Goal: Information Seeking & Learning: Learn about a topic

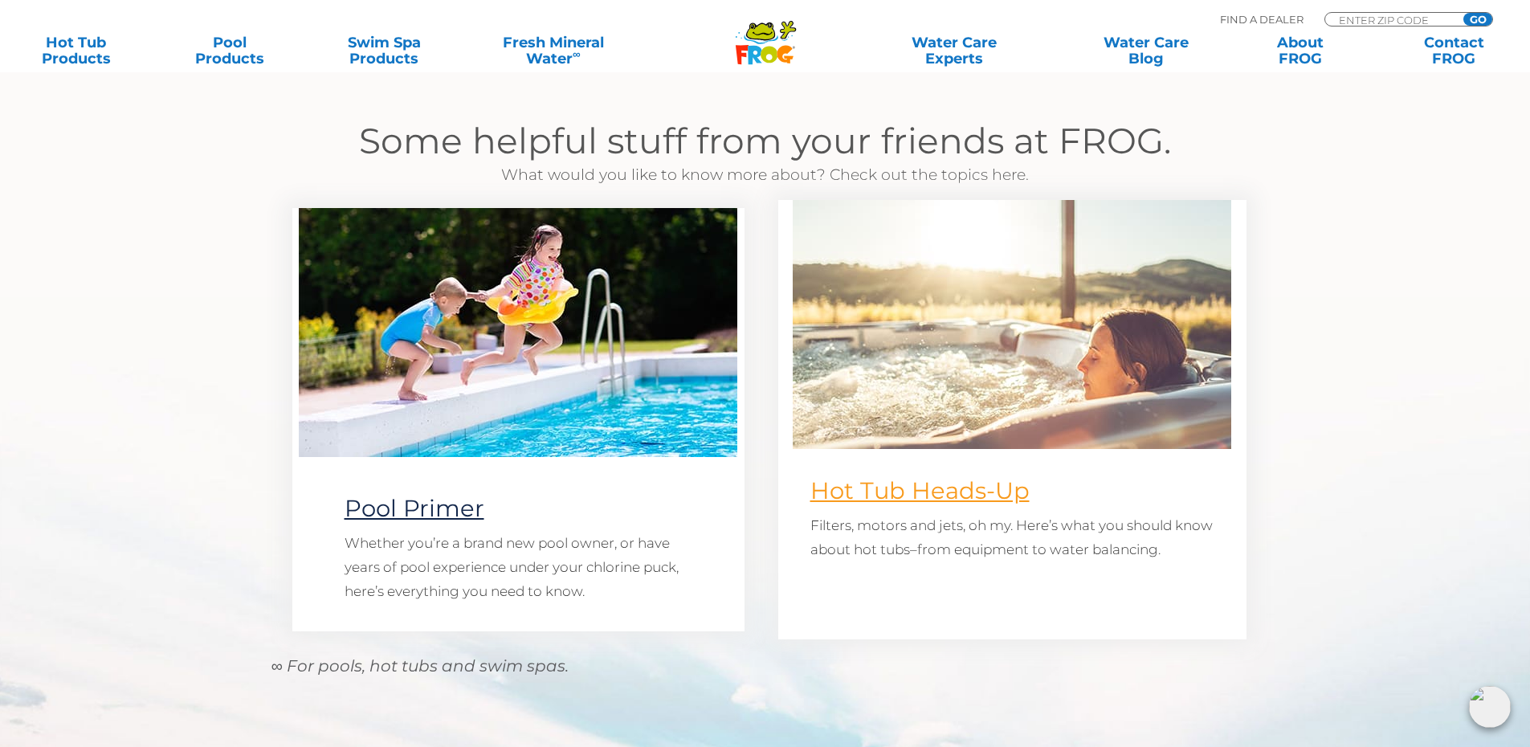
scroll to position [1285, 0]
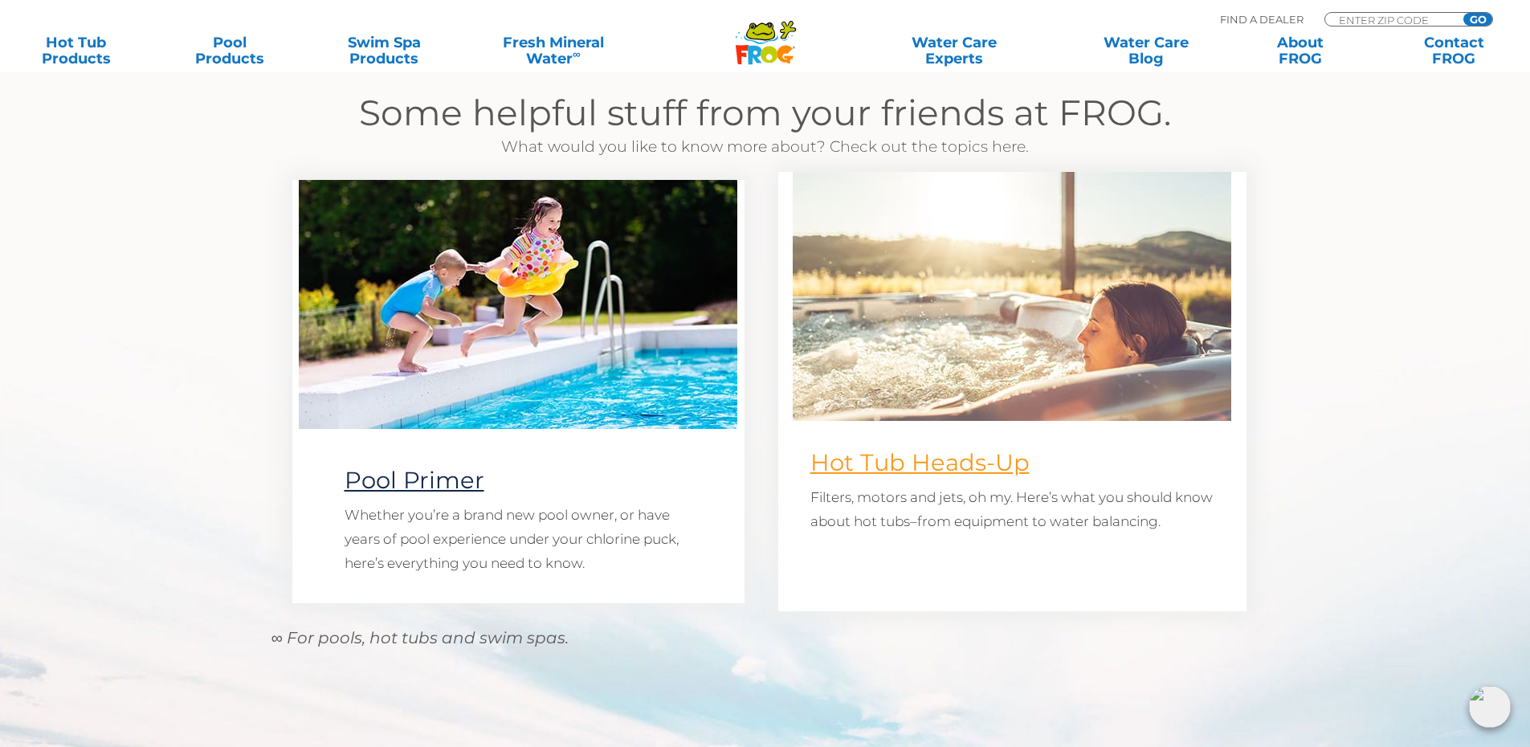
click at [922, 457] on link "Hot Tub Heads-Up" at bounding box center [919, 462] width 219 height 28
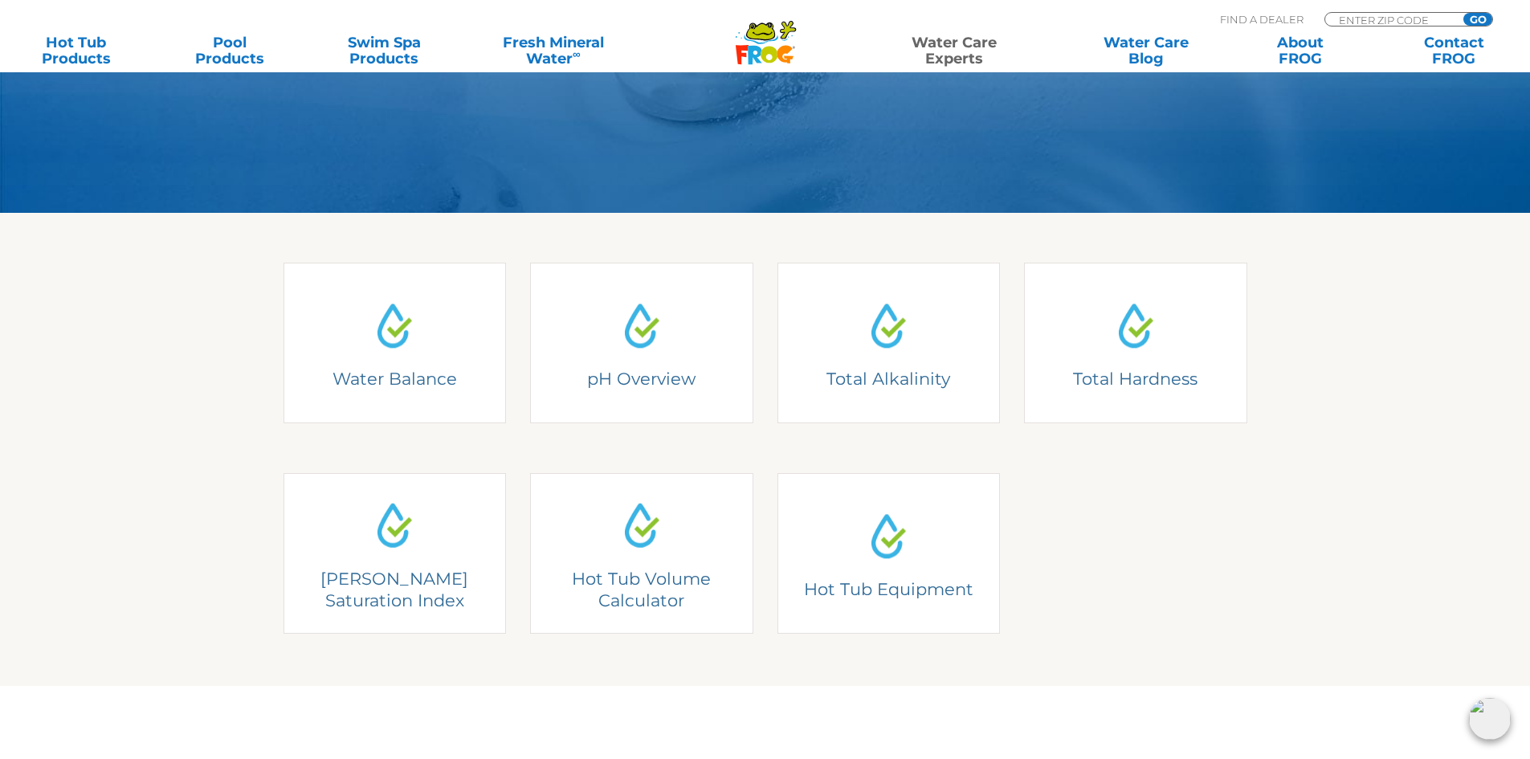
scroll to position [402, 0]
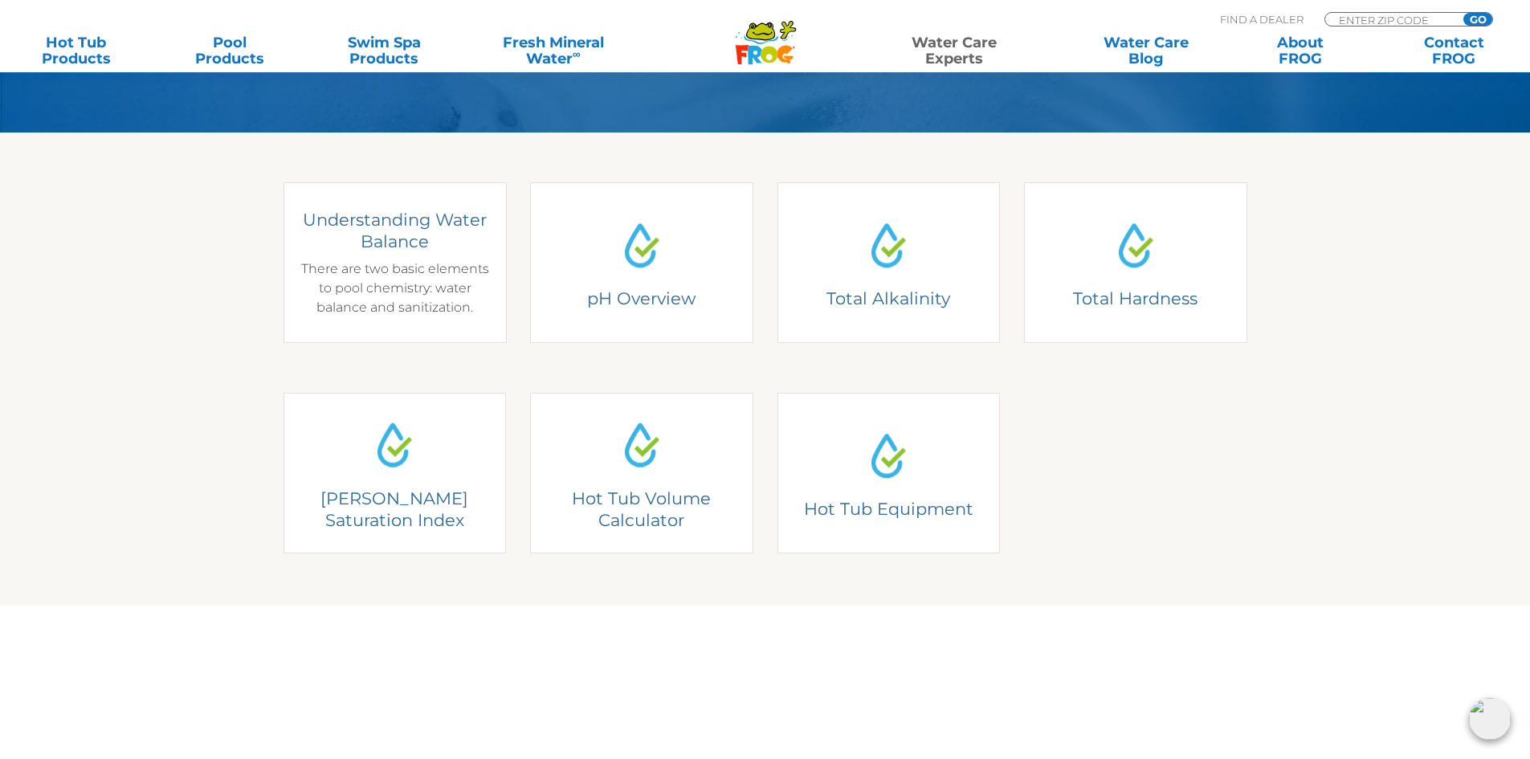
click at [416, 272] on div "Understanding Water Balance There are two basic elements to pool chemistry: wat…" at bounding box center [394, 263] width 199 height 108
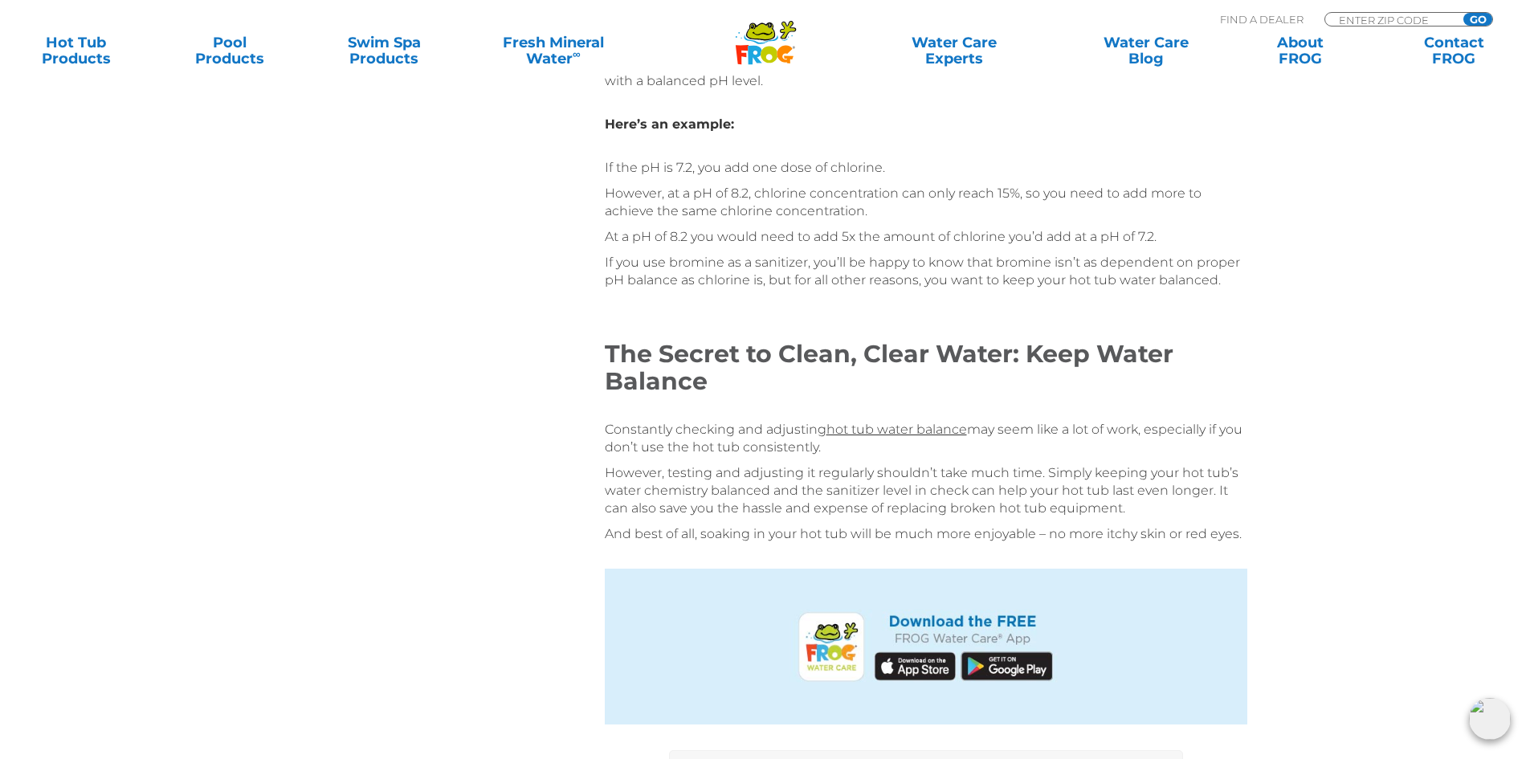
scroll to position [3373, 0]
